Goal: Task Accomplishment & Management: Use online tool/utility

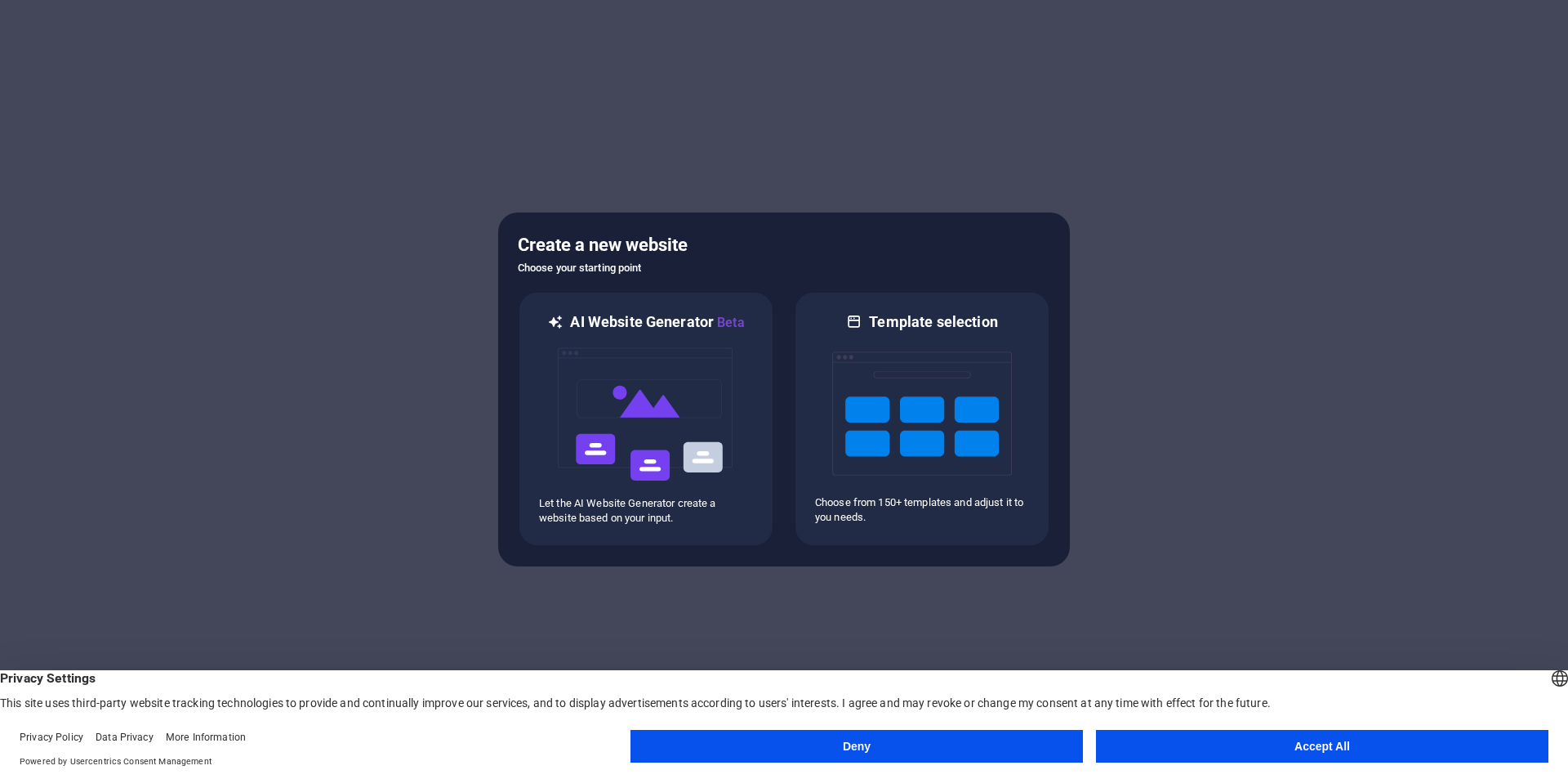
drag, startPoint x: 1238, startPoint y: 745, endPoint x: 1257, endPoint y: 683, distance: 64.8
click at [1239, 748] on button "Accept All" at bounding box center [1322, 746] width 452 height 33
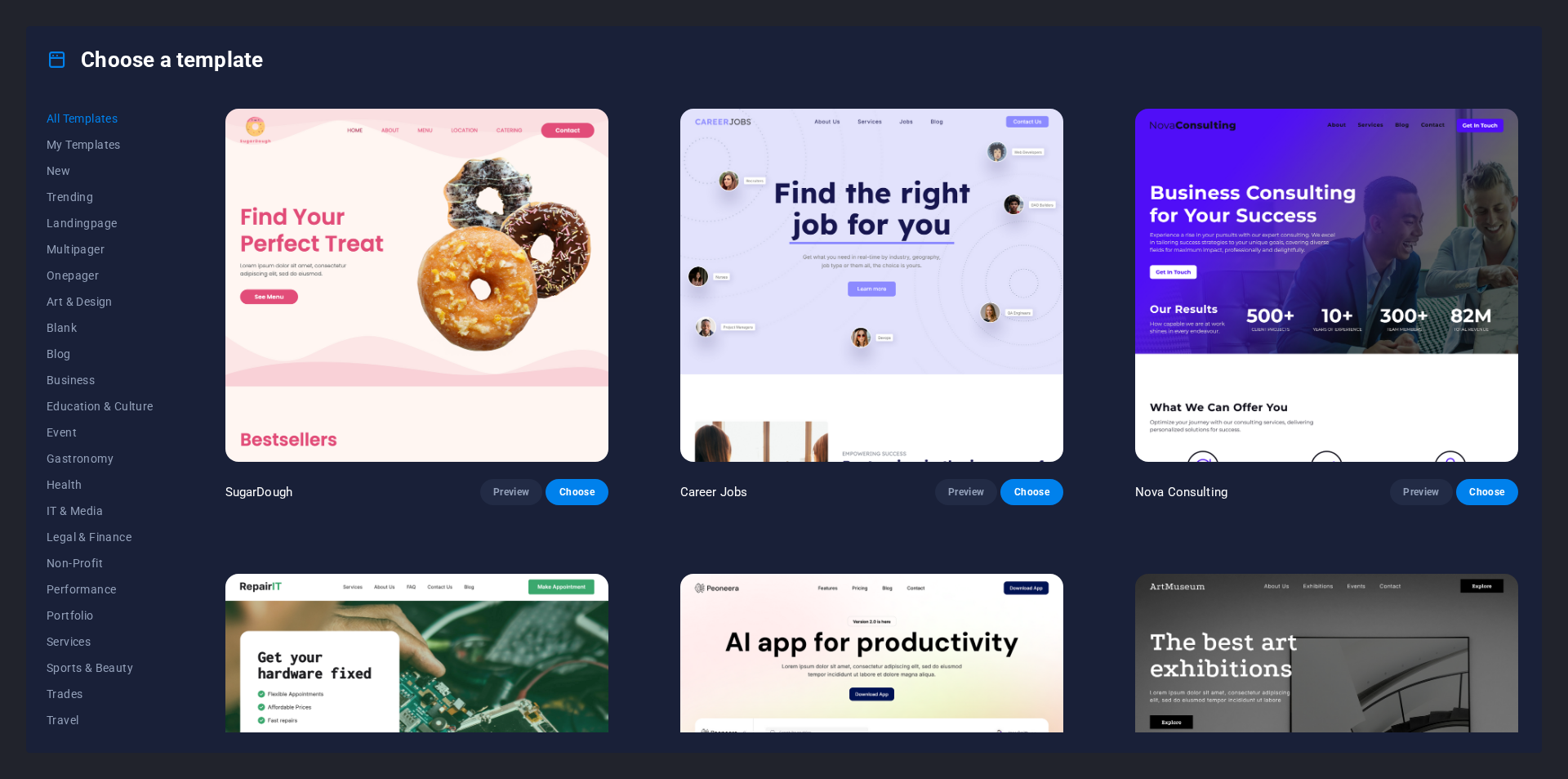
click at [388, 265] on img at bounding box center [417, 285] width 383 height 353
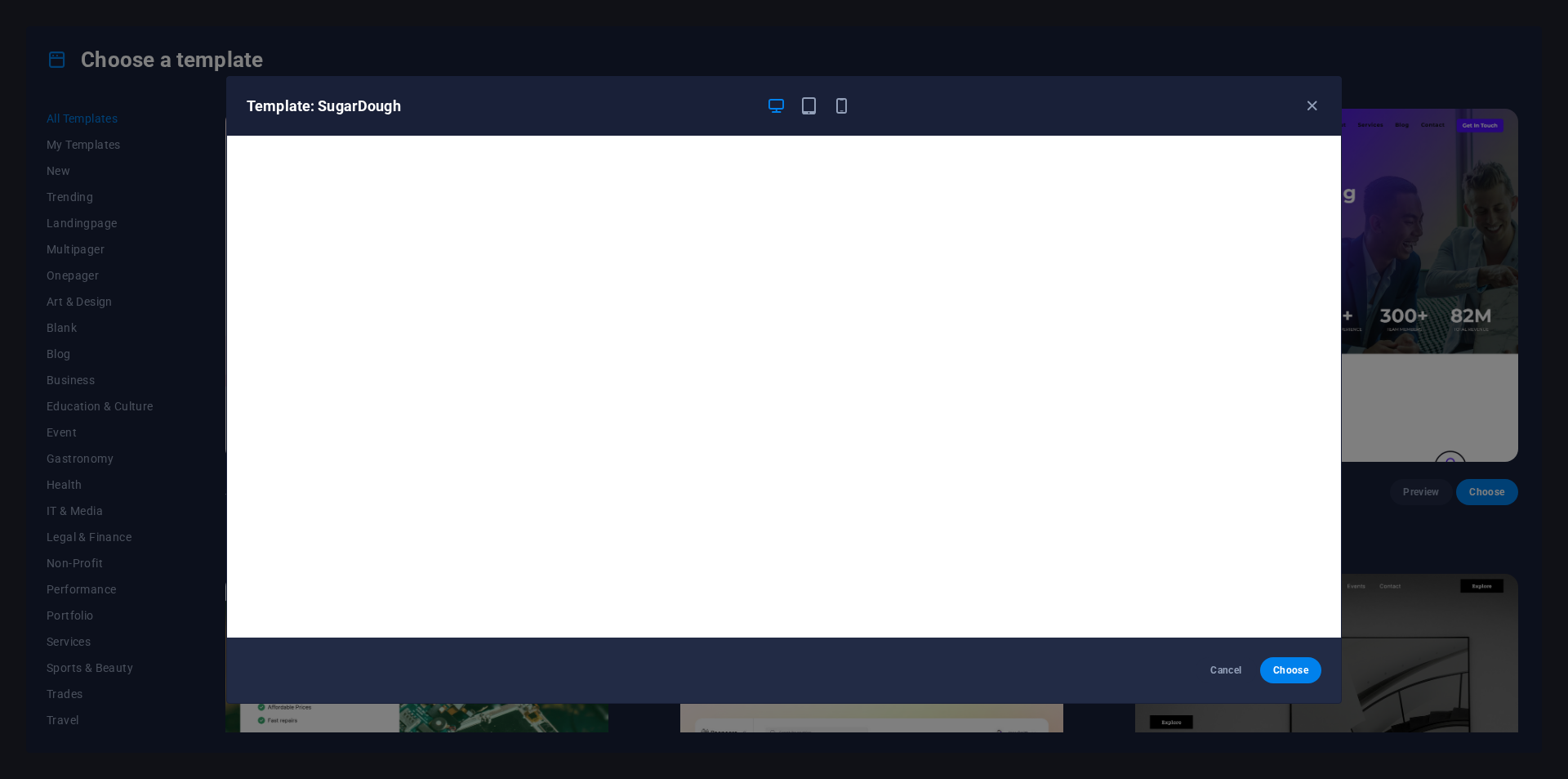
click at [1308, 116] on div "Template: SugarDough" at bounding box center [784, 106] width 1114 height 59
click at [1315, 107] on icon "button" at bounding box center [1312, 106] width 19 height 19
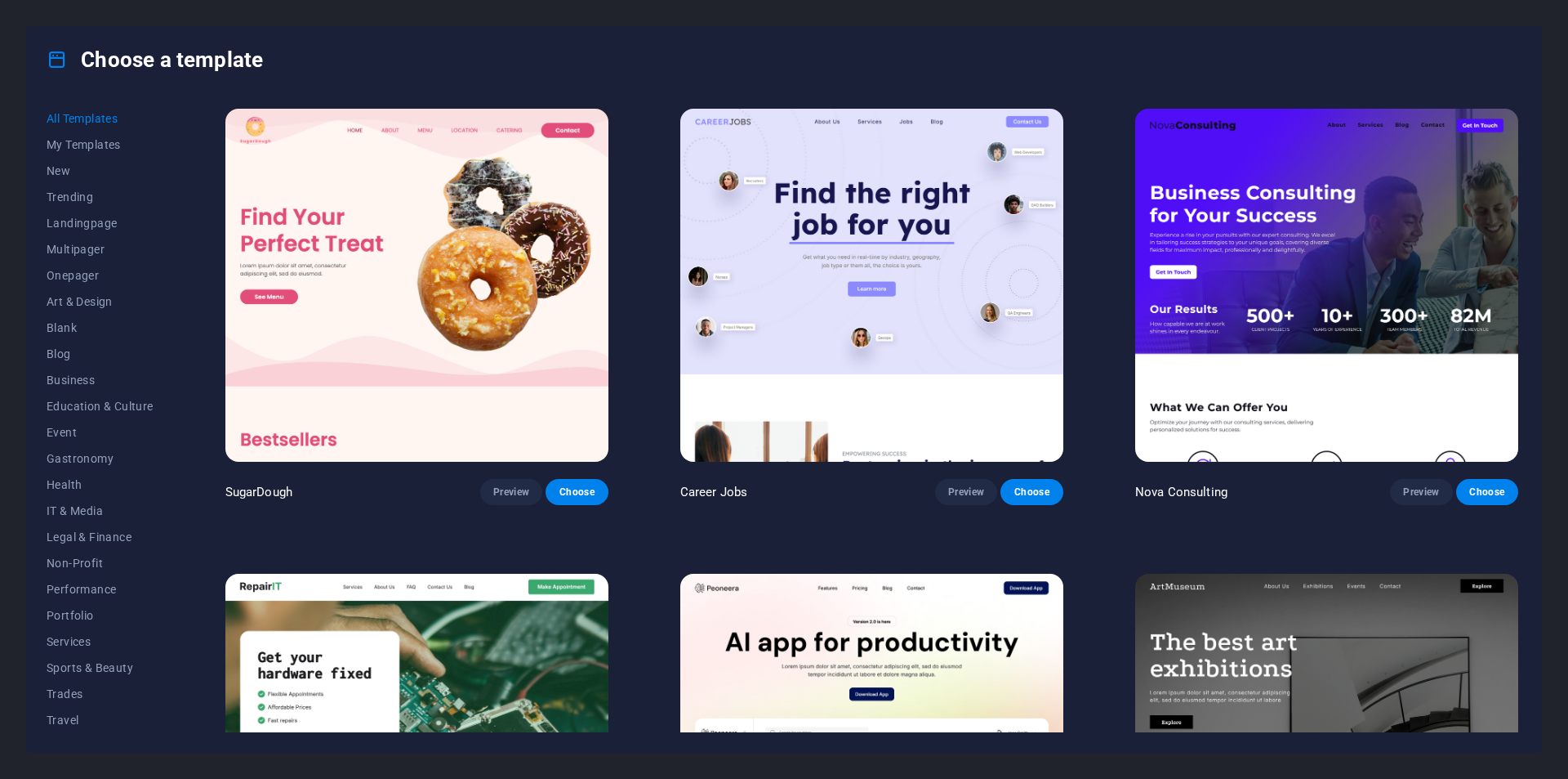
click at [1308, 190] on img at bounding box center [1327, 285] width 383 height 353
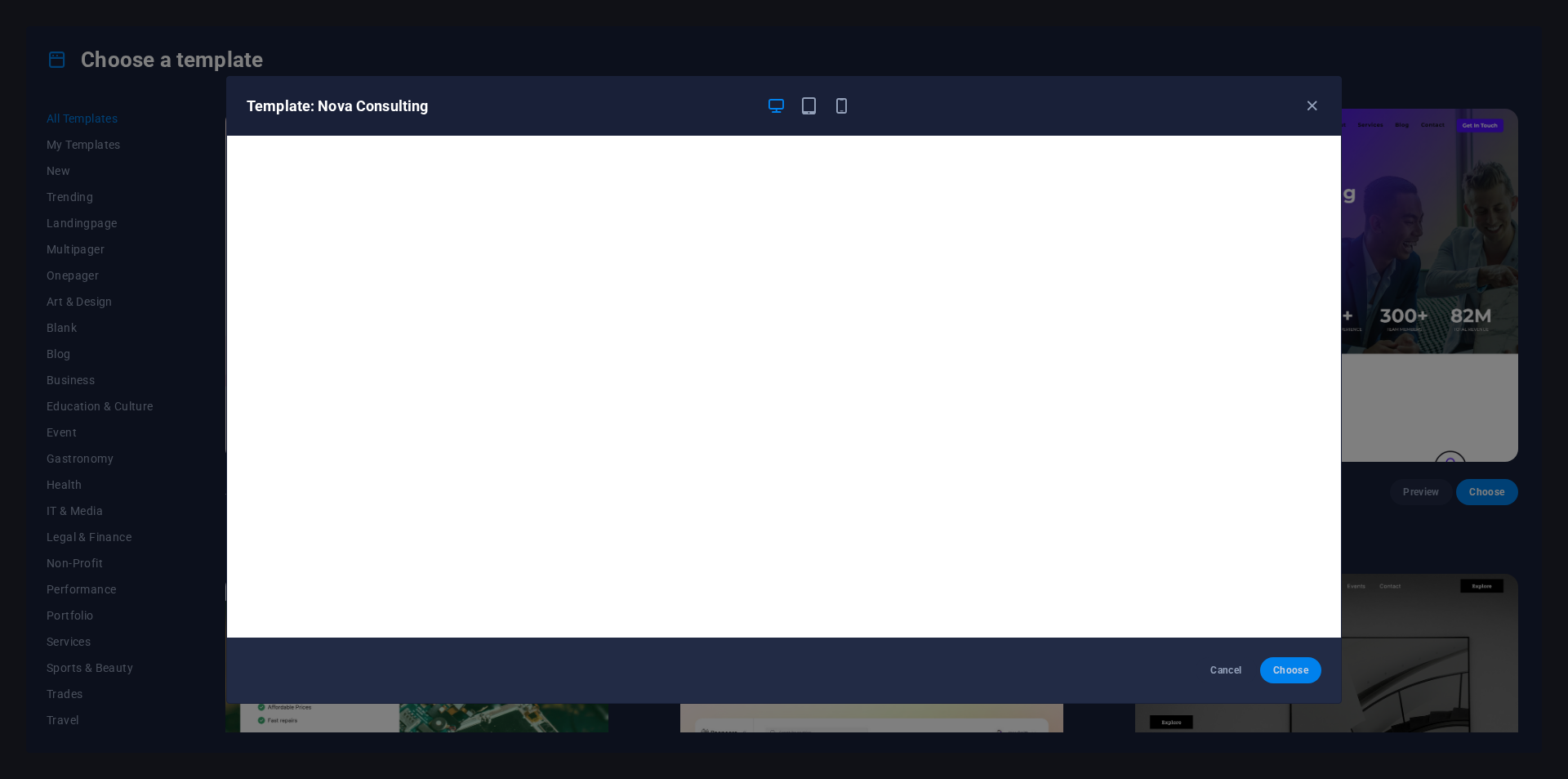
click at [1299, 673] on span "Choose" at bounding box center [1291, 670] width 35 height 13
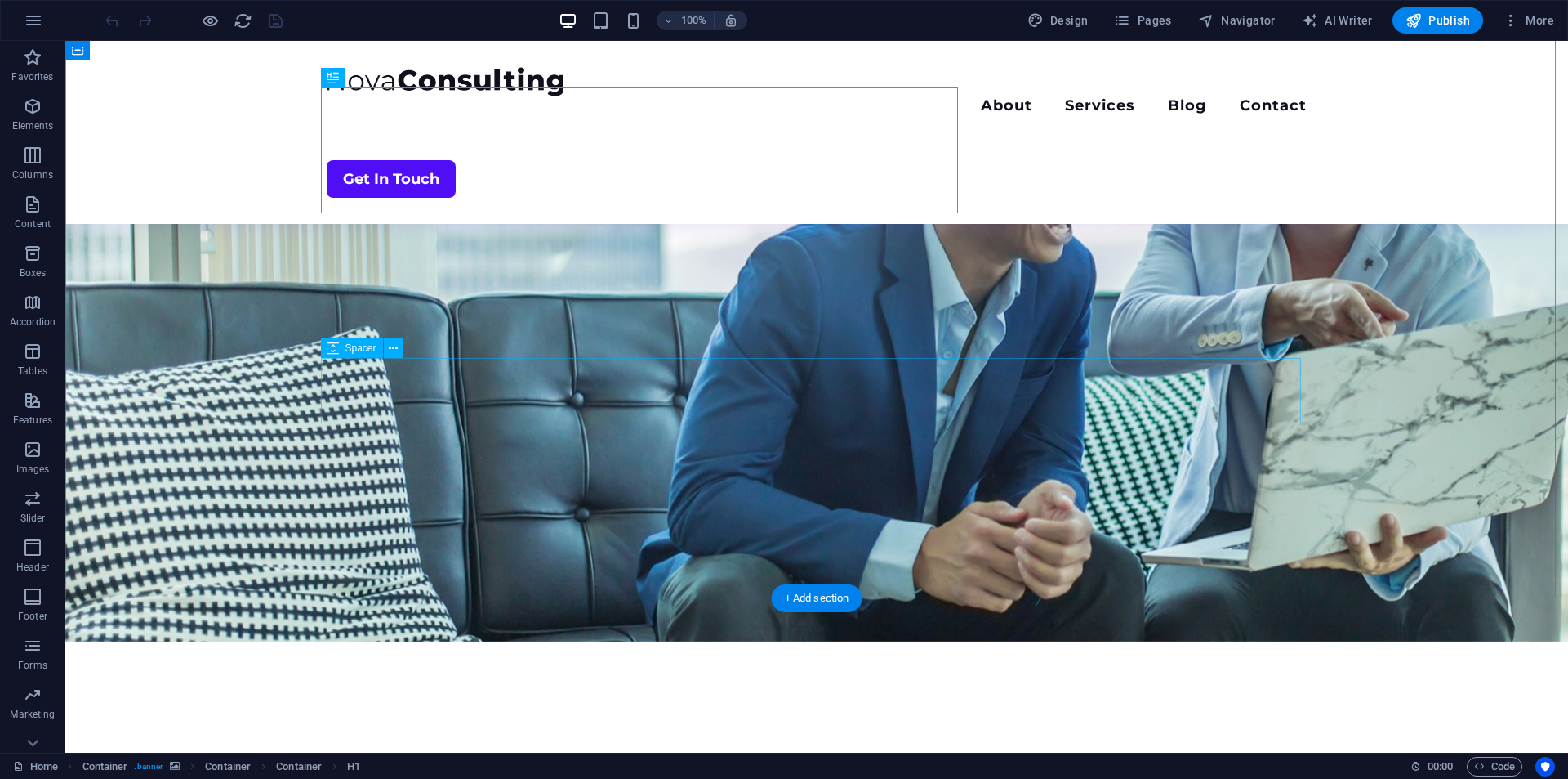
scroll to position [408, 0]
